Goal: Find specific page/section: Find specific page/section

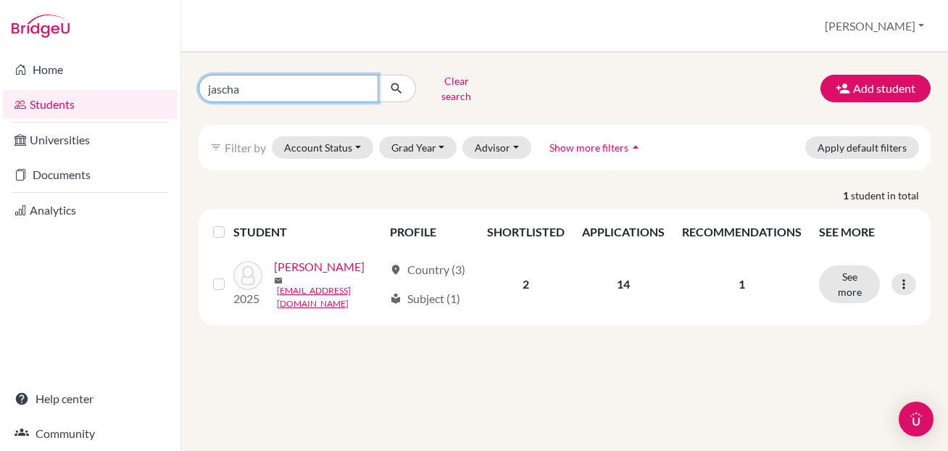
click at [362, 85] on input "jascha" at bounding box center [289, 89] width 180 height 28
type input "enak"
click at [397, 81] on icon "submit" at bounding box center [396, 88] width 14 height 14
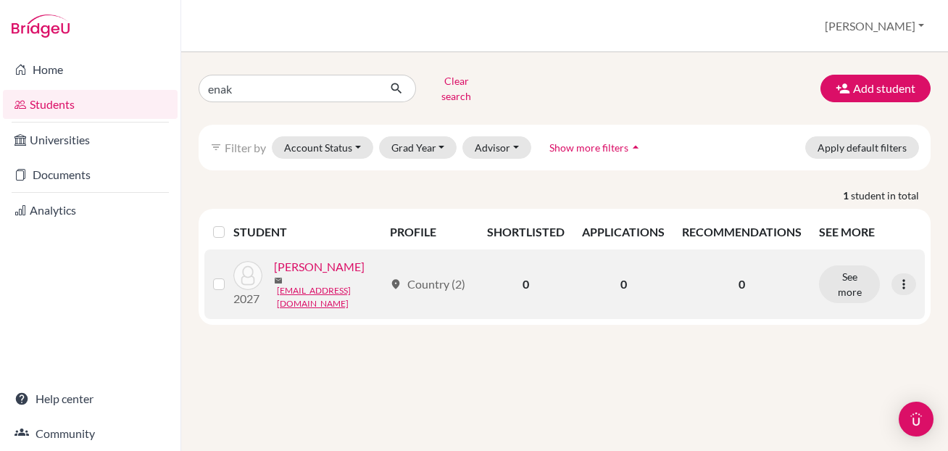
click at [286, 267] on link "[PERSON_NAME]" at bounding box center [319, 266] width 91 height 17
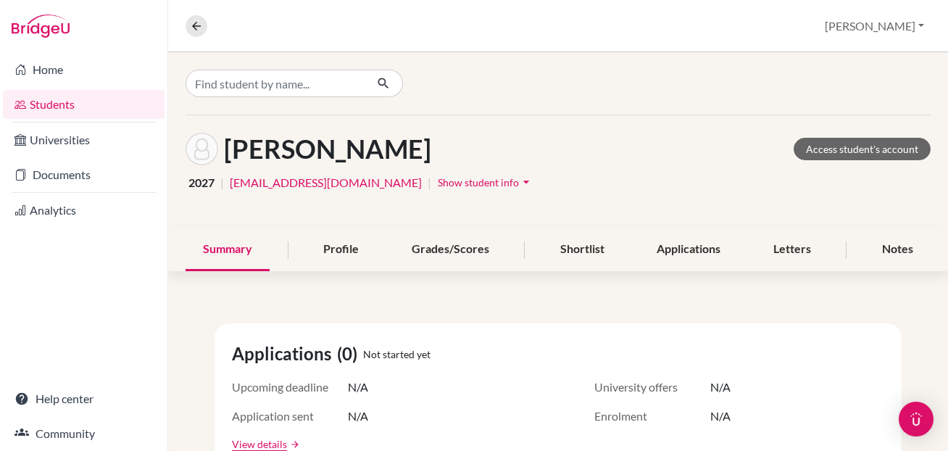
click at [519, 179] on icon "arrow_drop_down" at bounding box center [526, 182] width 14 height 14
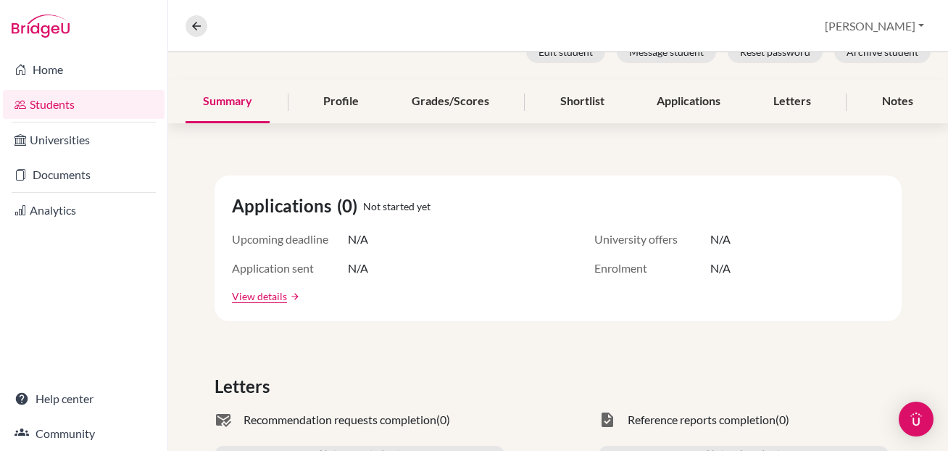
scroll to position [33, 0]
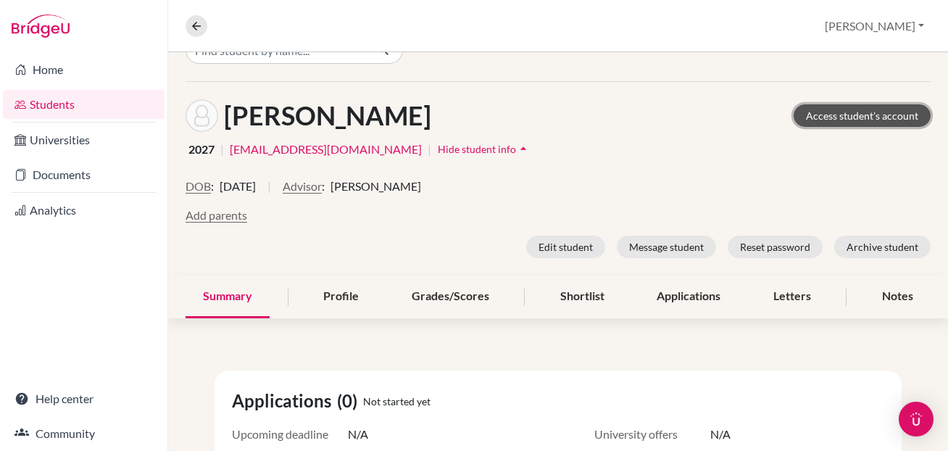
click at [847, 112] on link "Access student's account" at bounding box center [862, 115] width 137 height 22
